Goal: Check status

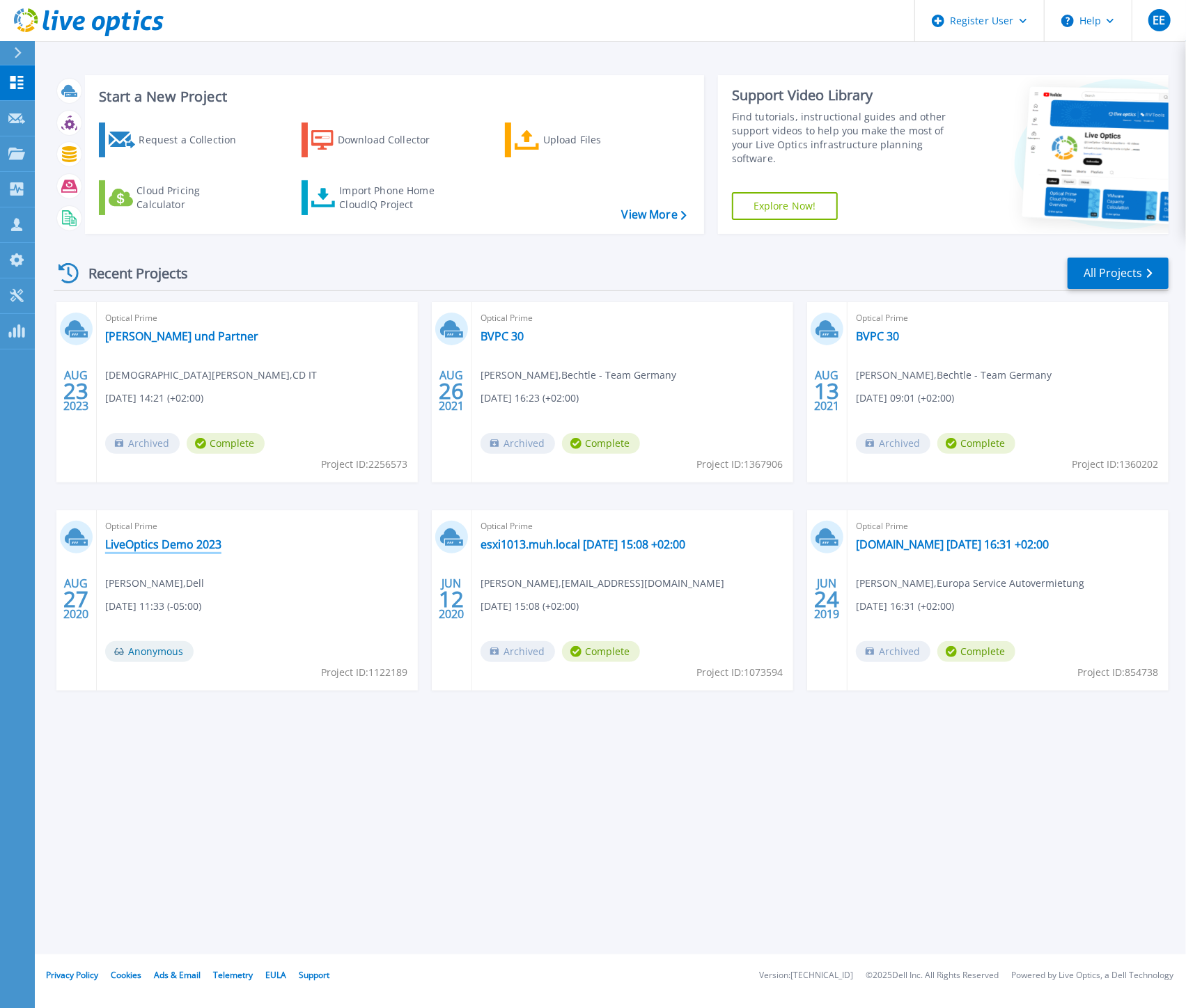
click at [149, 540] on link "LiveOptics Demo 2023" at bounding box center [163, 545] width 116 height 14
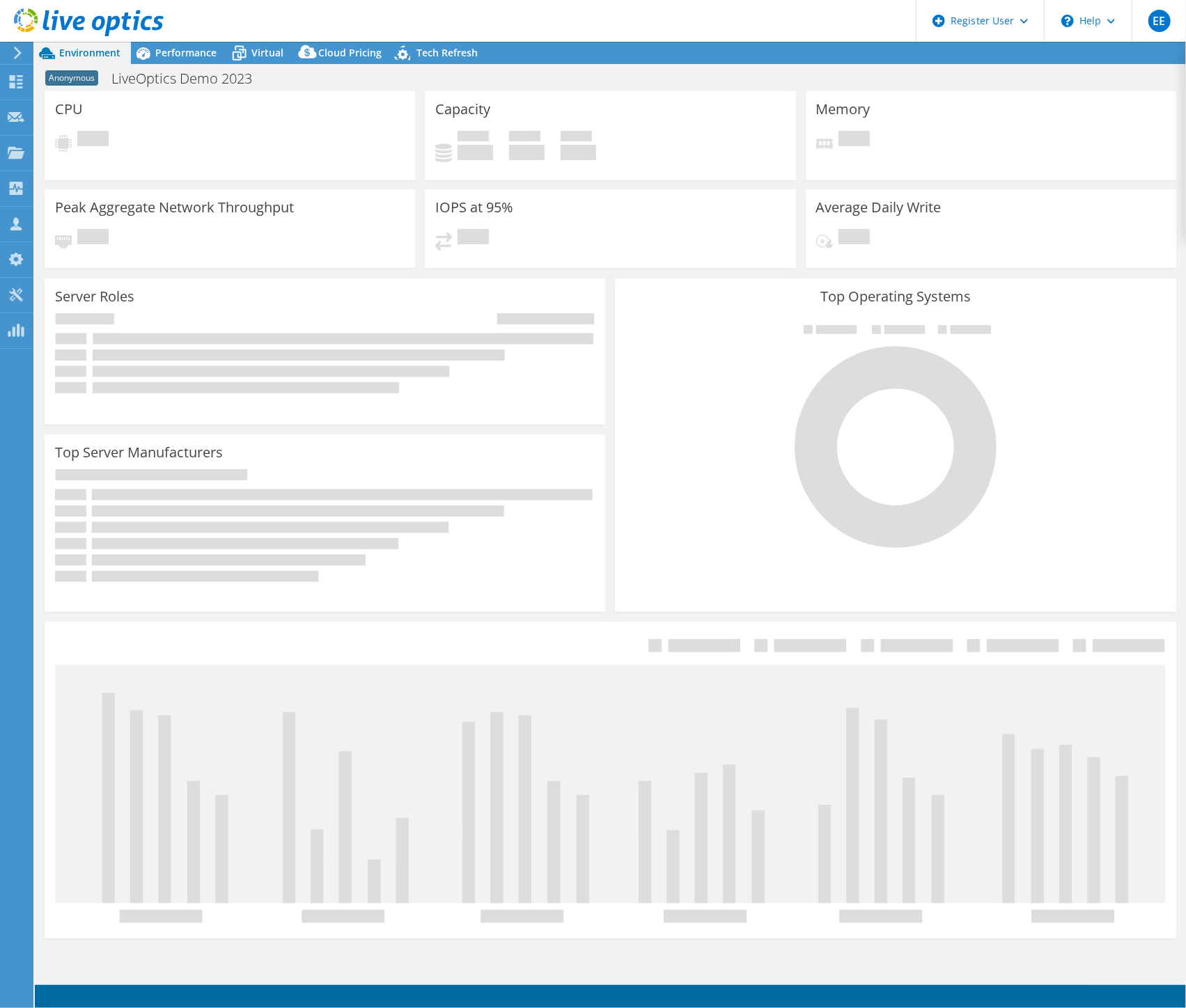
select select "USEast"
select select "GBP"
